Goal: Information Seeking & Learning: Learn about a topic

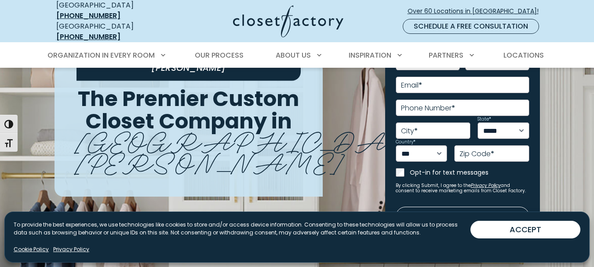
scroll to position [88, 0]
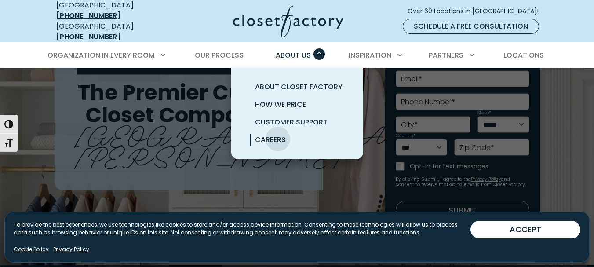
click at [278, 135] on span "Careers" at bounding box center [270, 140] width 31 height 10
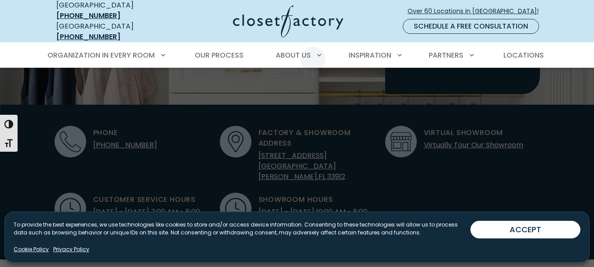
scroll to position [264, 0]
